Goal: Task Accomplishment & Management: Use online tool/utility

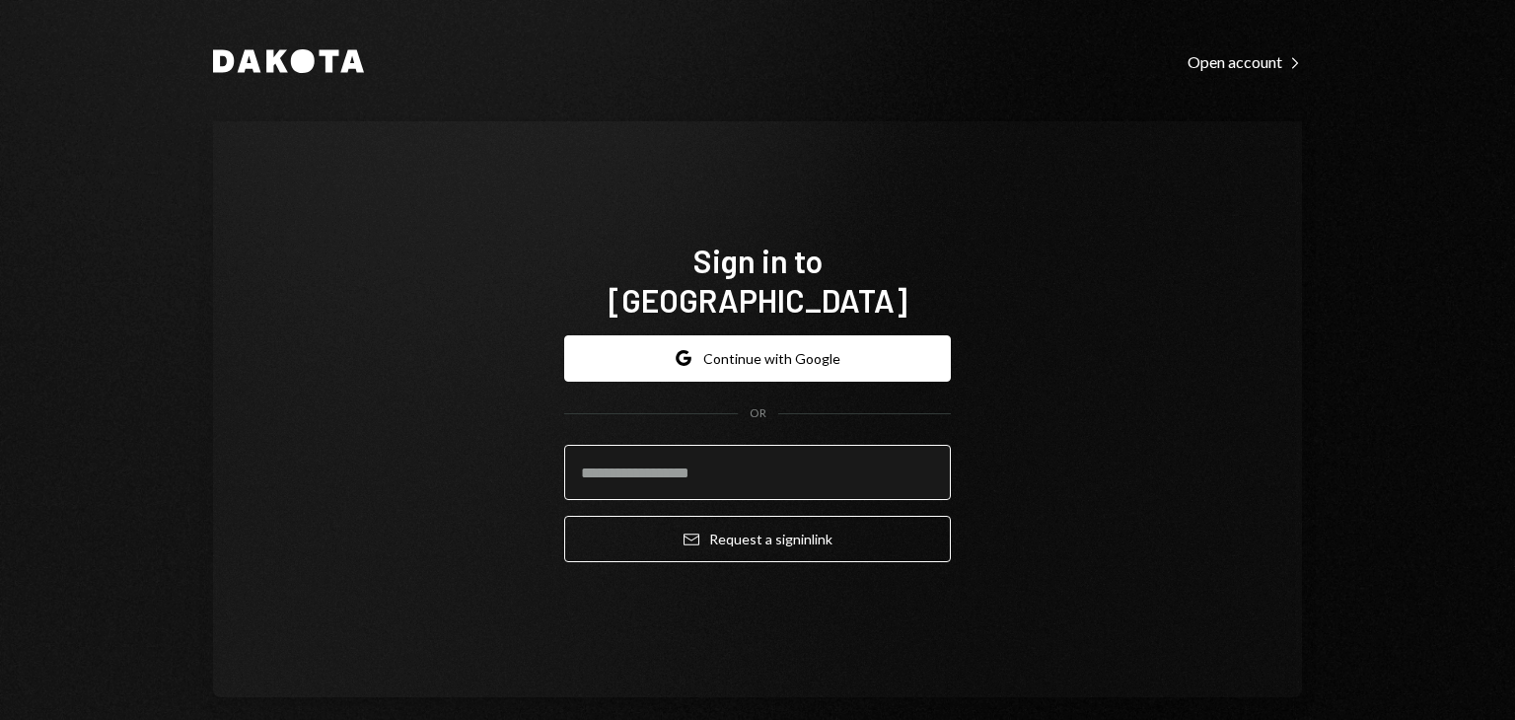
click at [683, 453] on input "email" at bounding box center [757, 472] width 387 height 55
type input "**********"
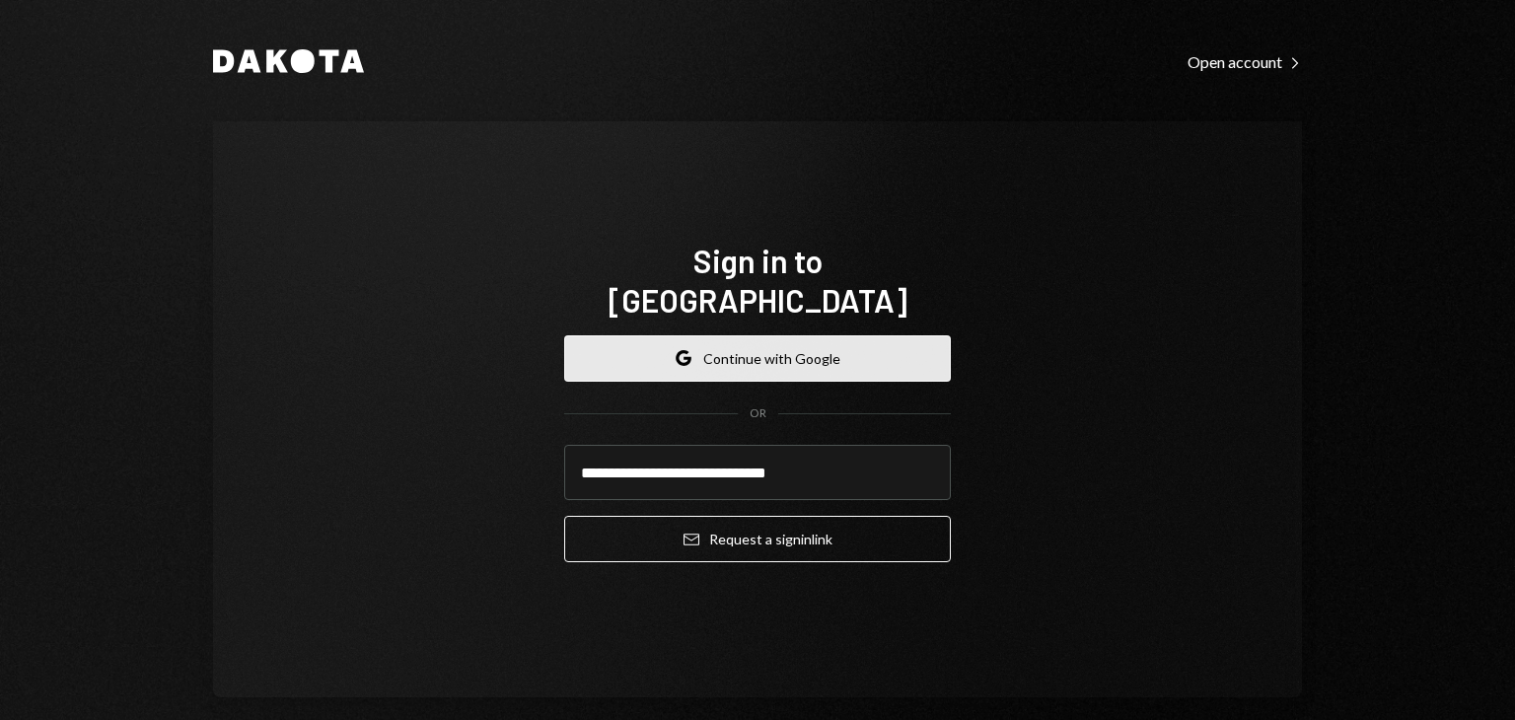
click at [755, 342] on button "Google Continue with Google" at bounding box center [757, 358] width 387 height 46
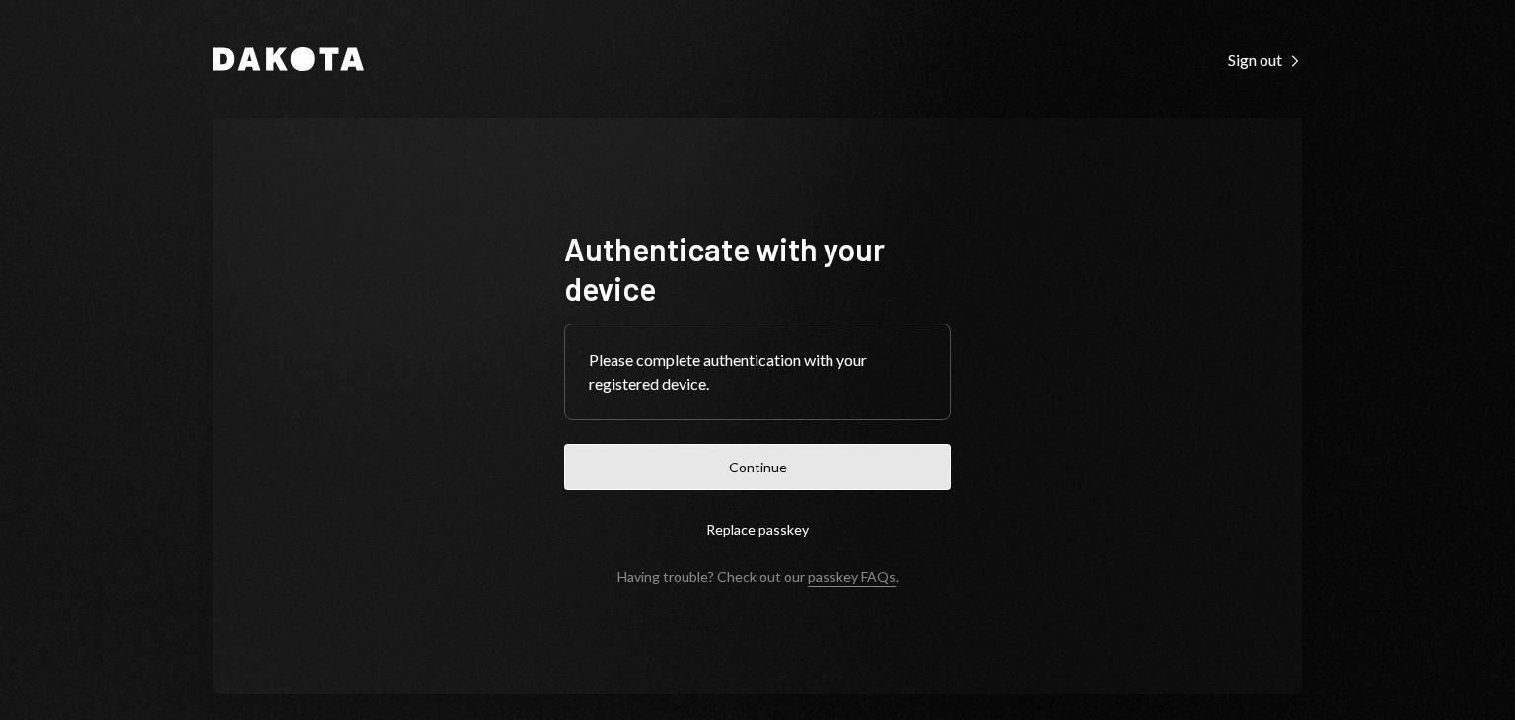
click at [762, 466] on button "Continue" at bounding box center [757, 467] width 387 height 46
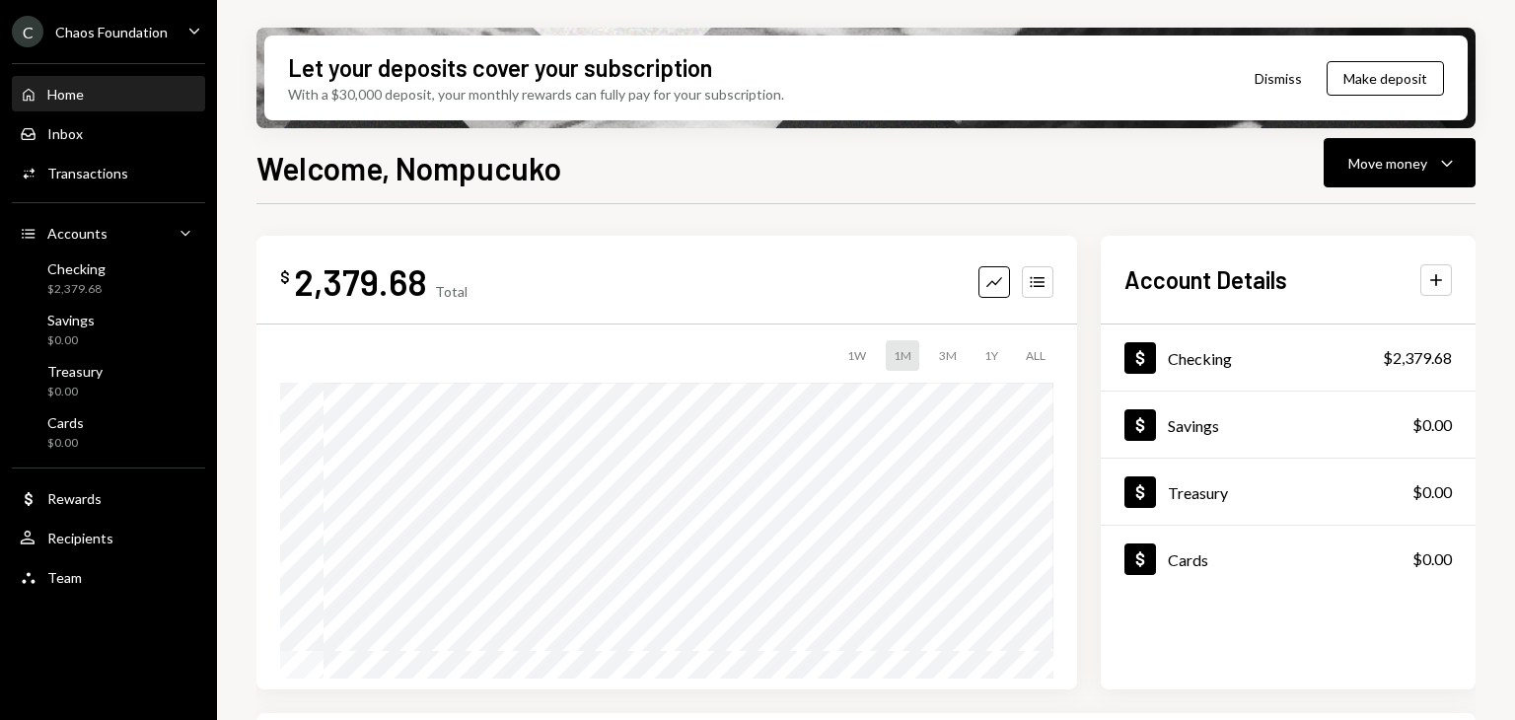
click at [171, 39] on div "C Chaos Foundation Caret Down" at bounding box center [108, 32] width 217 height 32
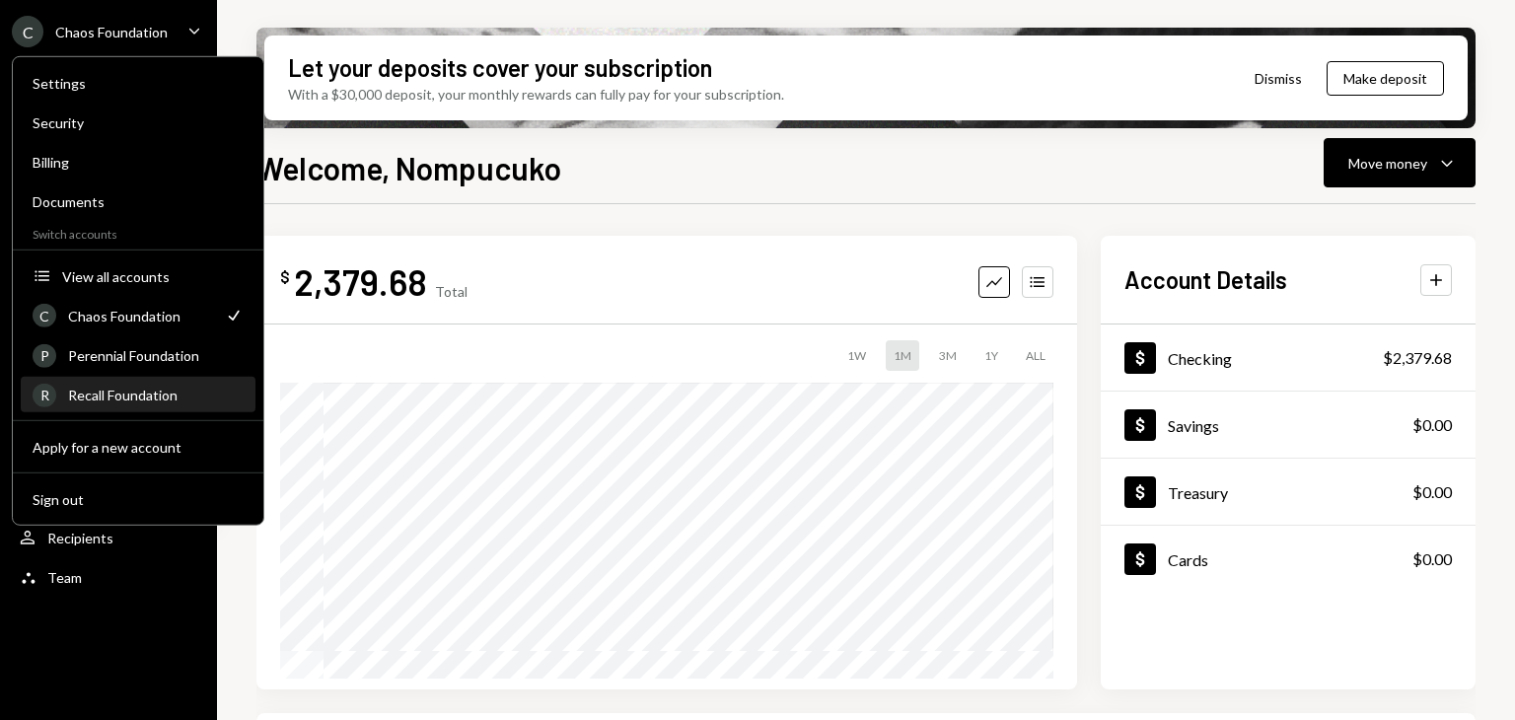
click at [112, 396] on div "Recall Foundation" at bounding box center [156, 395] width 176 height 17
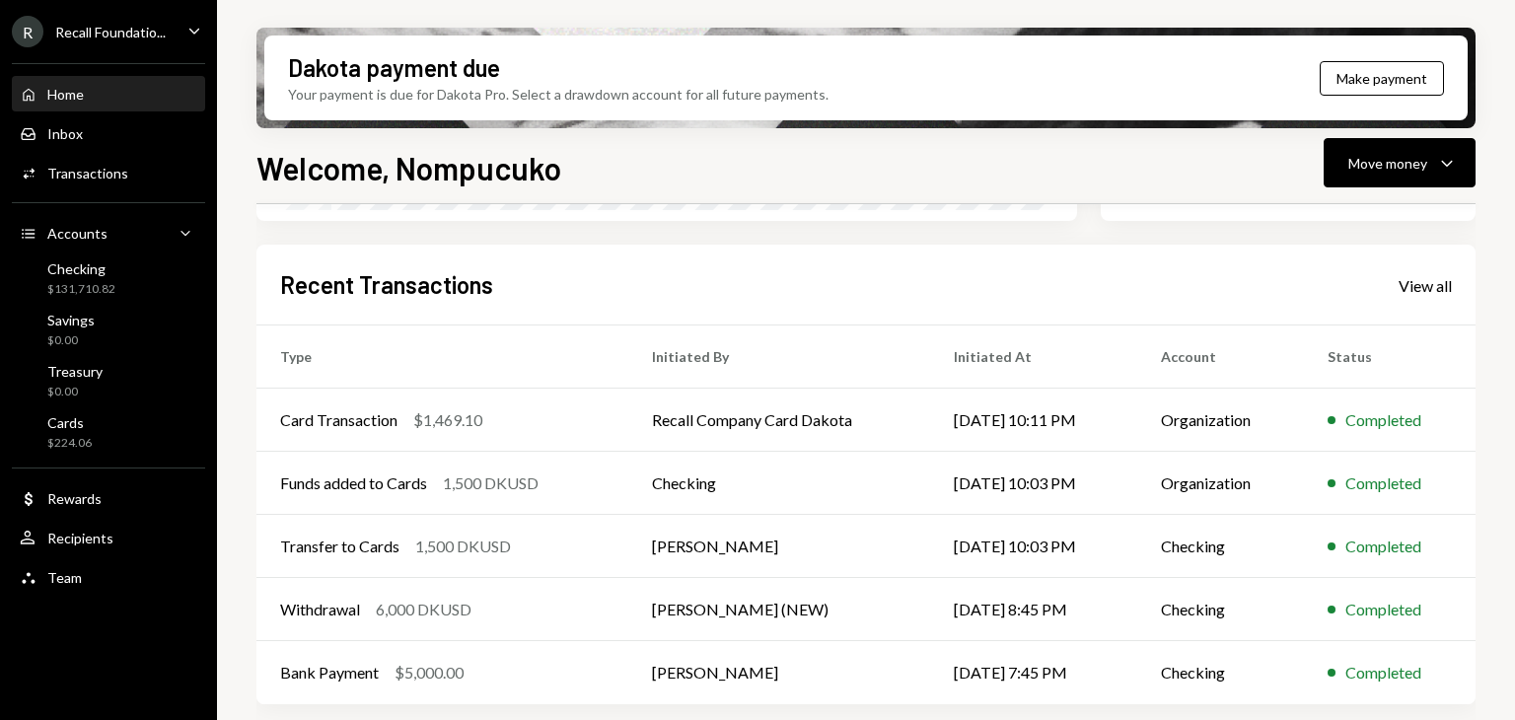
scroll to position [469, 0]
click at [1427, 285] on div "View all" at bounding box center [1424, 285] width 53 height 20
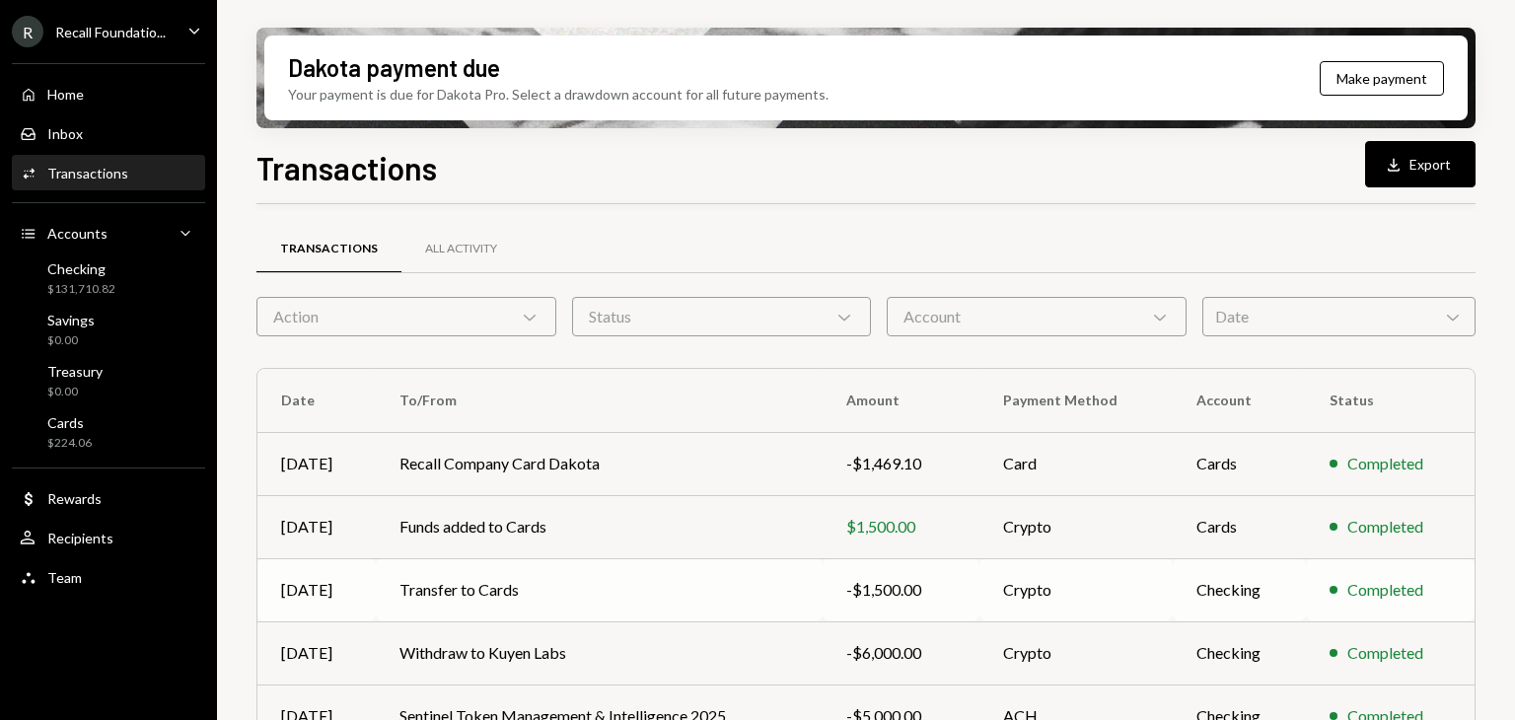
scroll to position [402, 0]
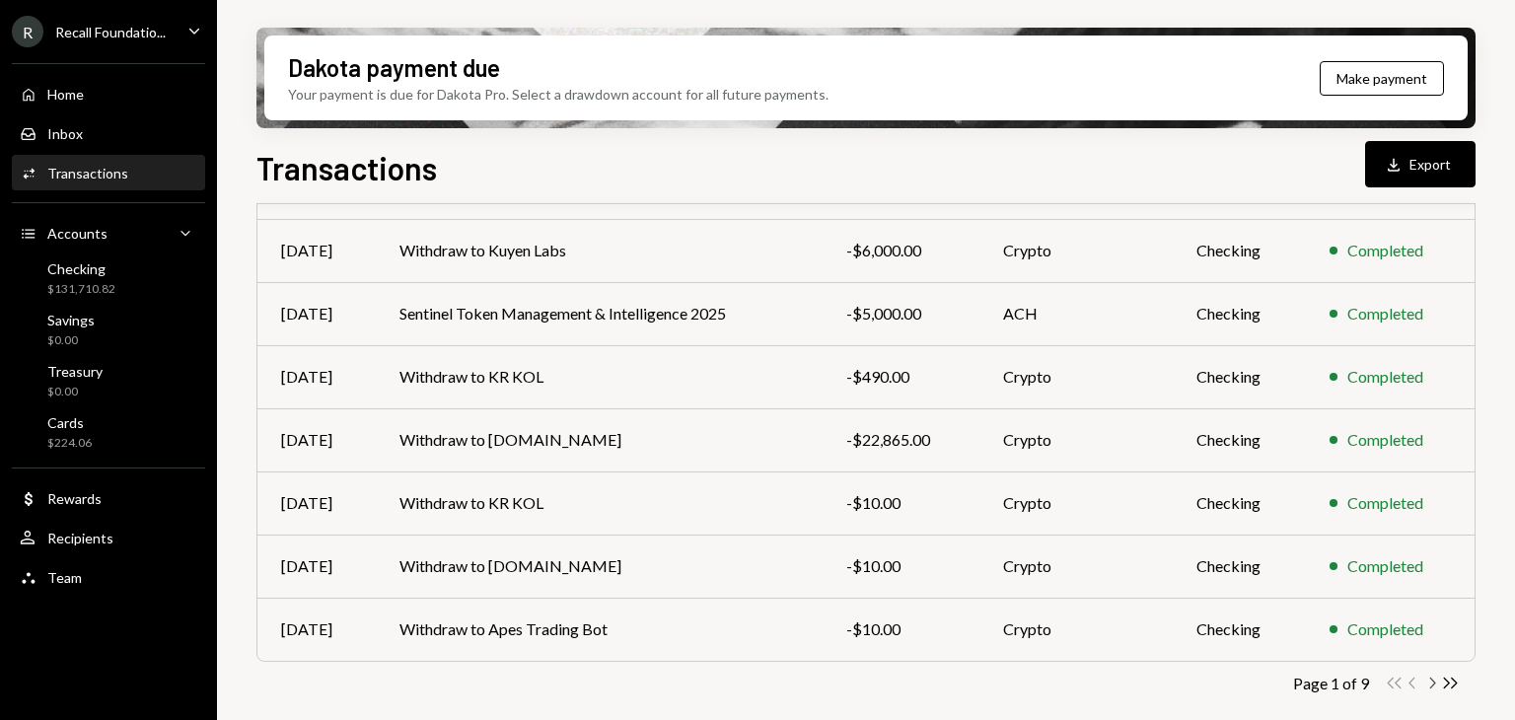
click at [1431, 676] on icon "Chevron Right" at bounding box center [1431, 683] width 19 height 19
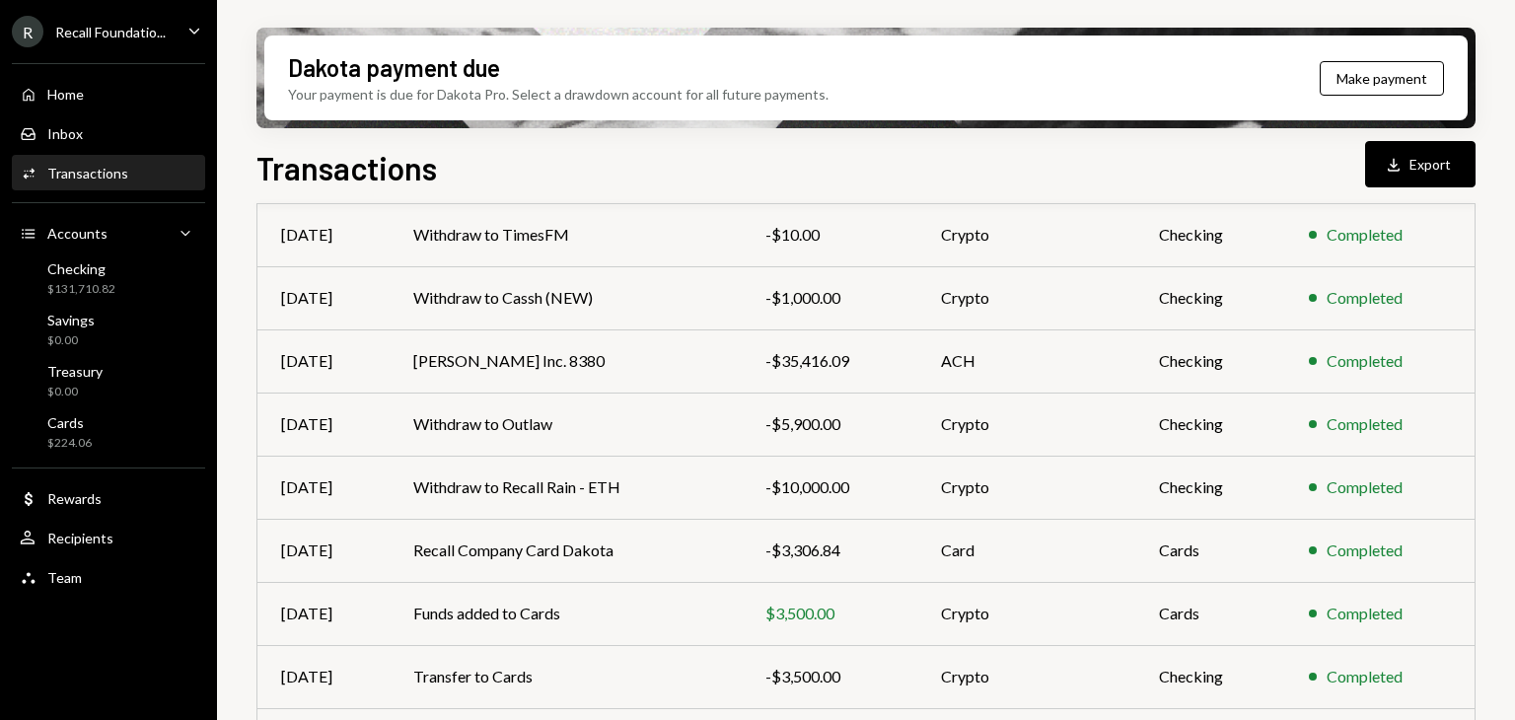
scroll to position [0, 0]
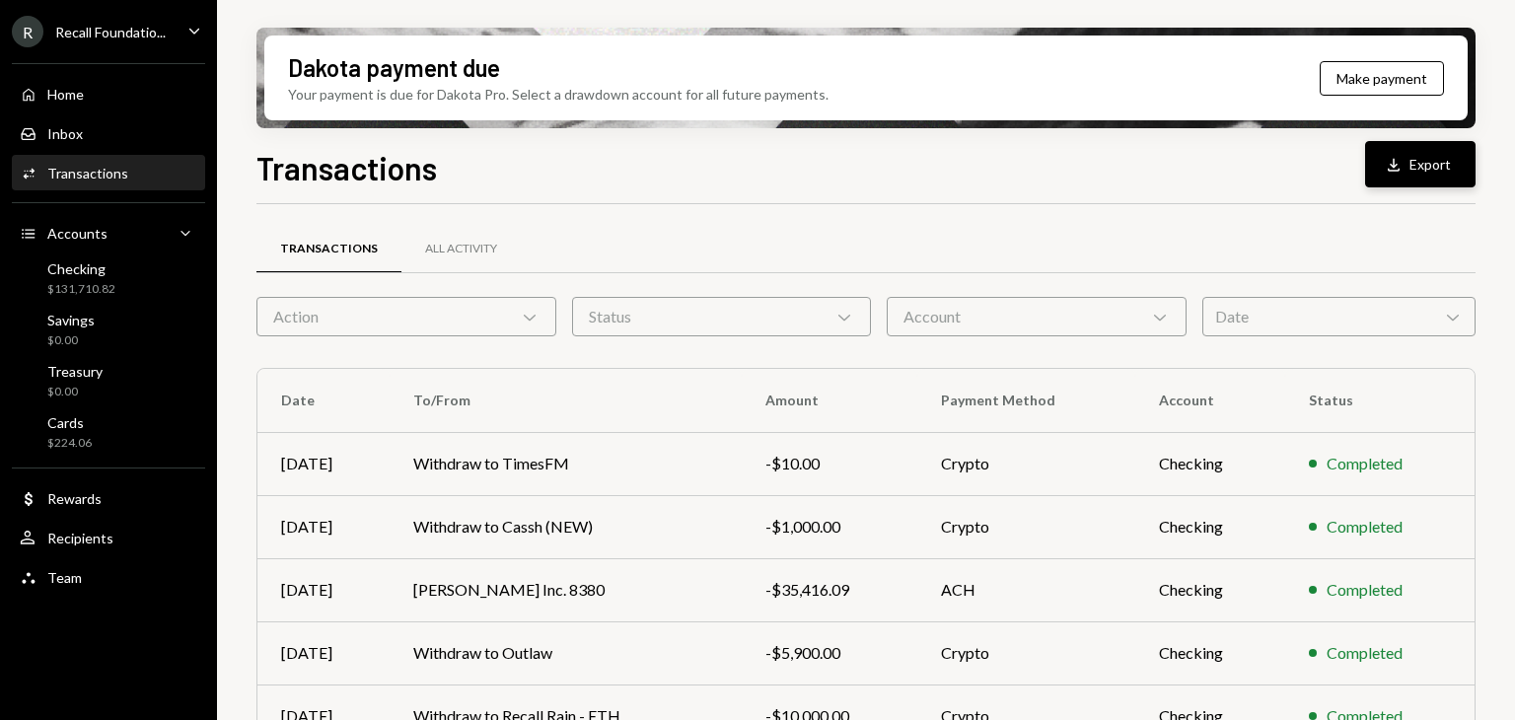
click at [1429, 165] on button "Download Export" at bounding box center [1420, 164] width 110 height 46
